Goal: Information Seeking & Learning: Learn about a topic

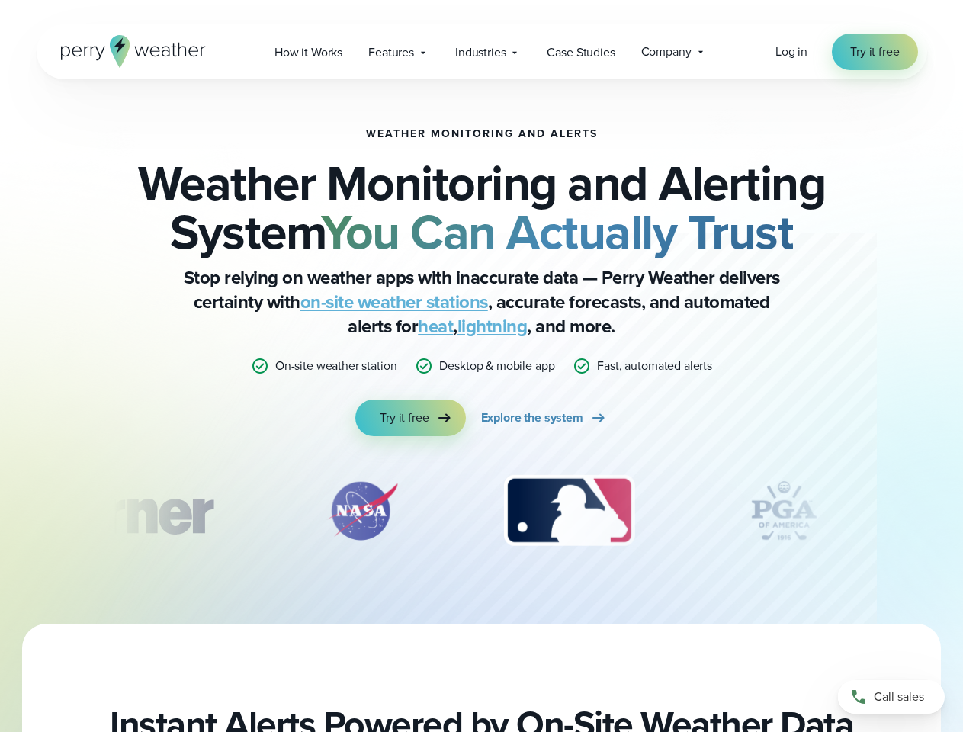
click at [481, 366] on p "Desktop & mobile app" at bounding box center [496, 366] width 115 height 18
click at [481, 52] on span "Industries" at bounding box center [480, 52] width 50 height 18
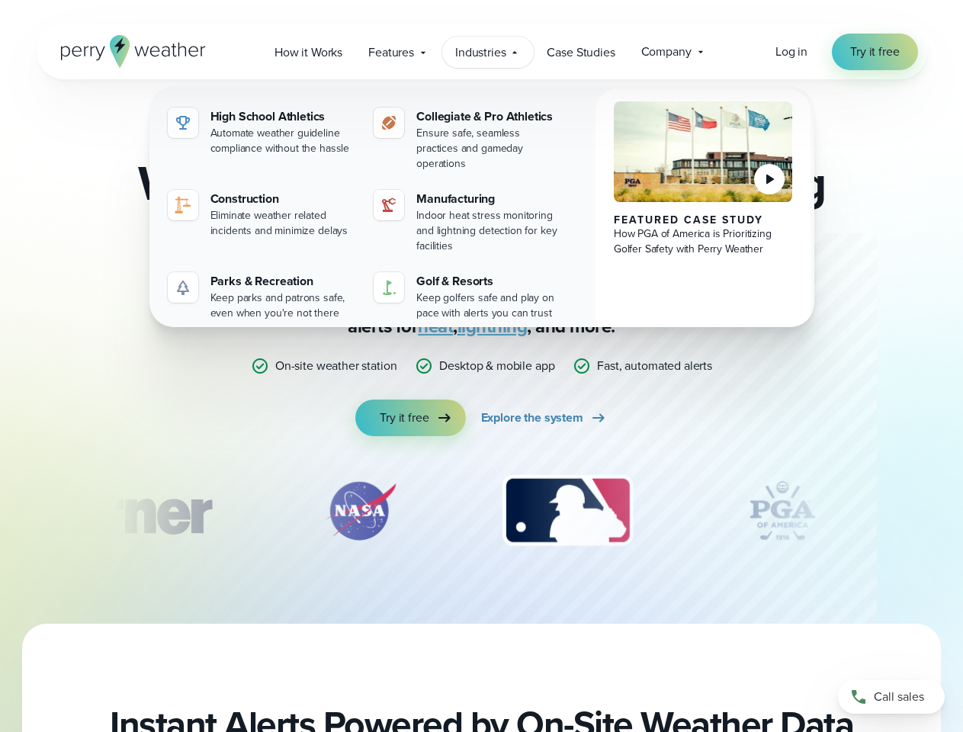
click at [482, 511] on div "slideshow" at bounding box center [482, 511] width 738 height 76
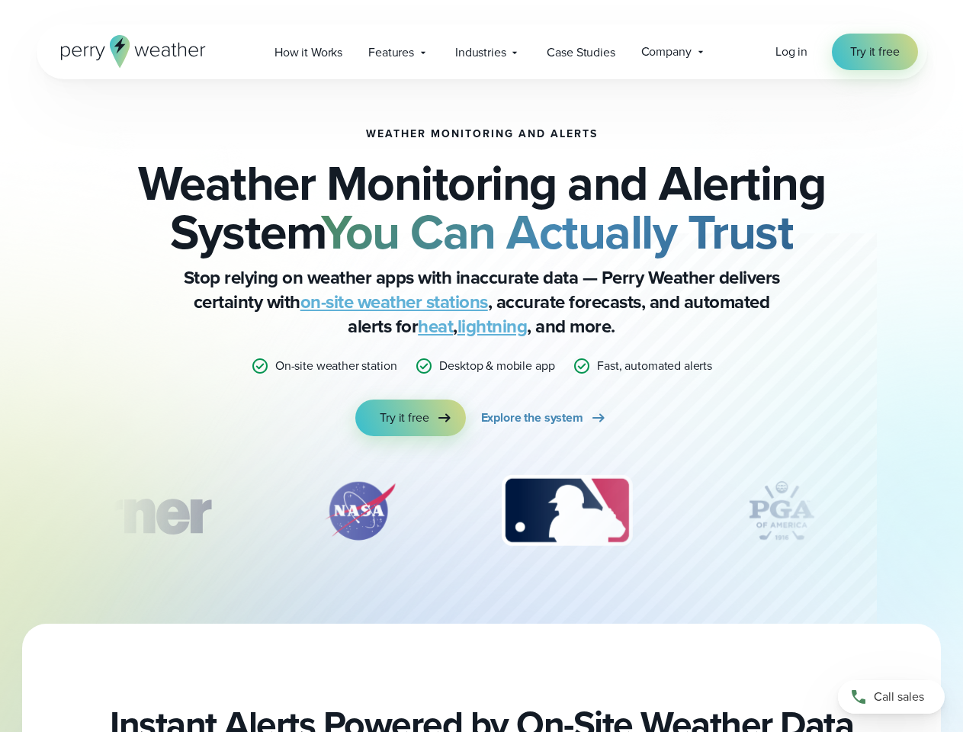
click at [0, 511] on div "Weather Monitoring and Alerts Weather Monitoring and Alerting System You Can Ac…" at bounding box center [481, 351] width 963 height 544
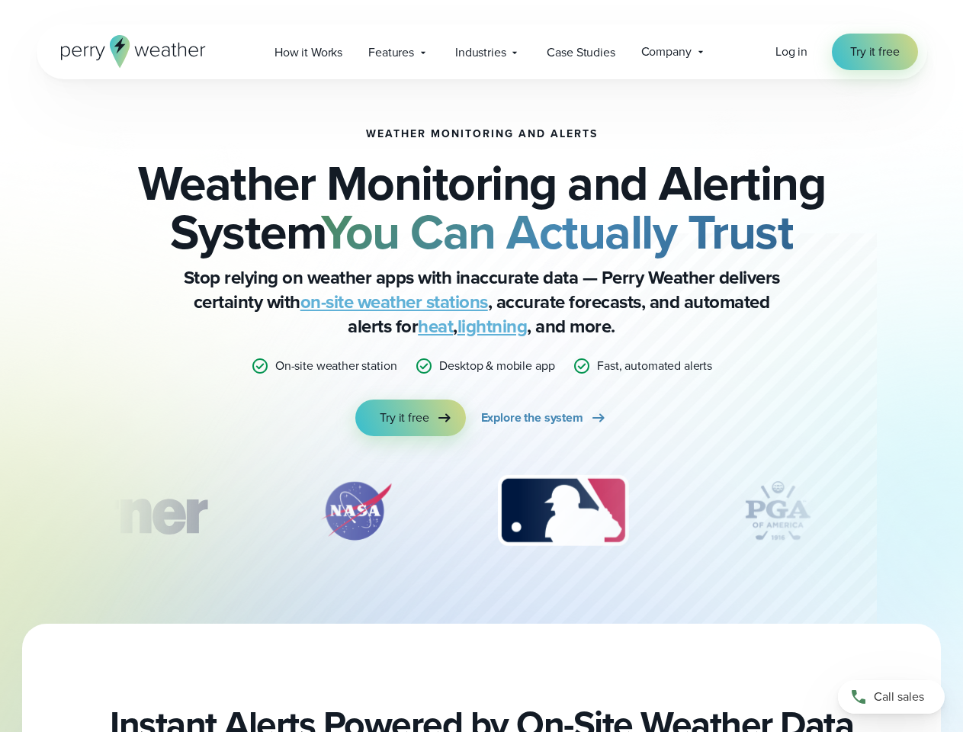
click at [0, 511] on div "Weather Monitoring and Alerts Weather Monitoring and Alerting System You Can Ac…" at bounding box center [481, 351] width 963 height 544
